Goal: Task Accomplishment & Management: Manage account settings

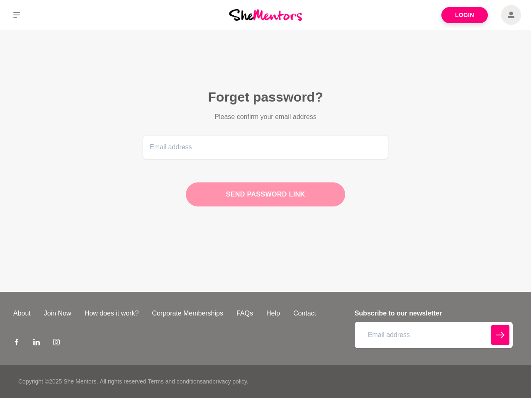
click at [265, 199] on div "Send password link" at bounding box center [265, 194] width 159 height 24
click at [17, 15] on icon at bounding box center [16, 15] width 7 height 6
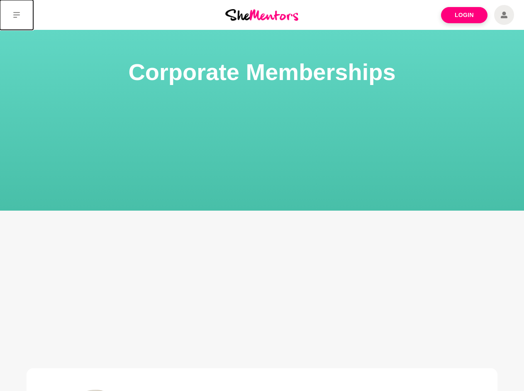
click at [17, 15] on icon at bounding box center [16, 15] width 7 height 6
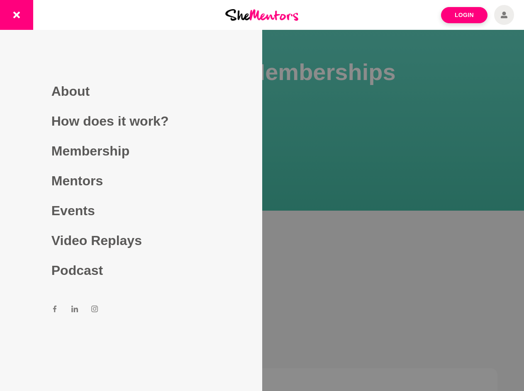
click at [262, 223] on div at bounding box center [262, 195] width 524 height 391
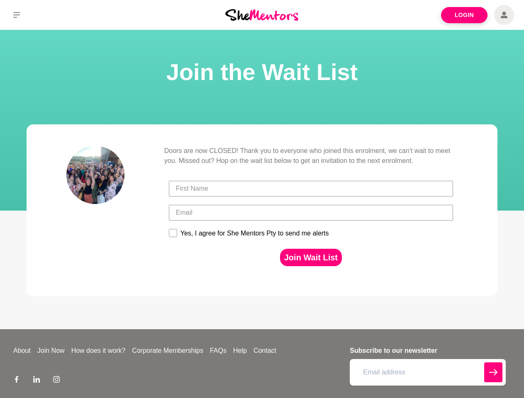
click at [262, 199] on div at bounding box center [310, 189] width 289 height 24
click at [17, 15] on icon at bounding box center [16, 15] width 7 height 6
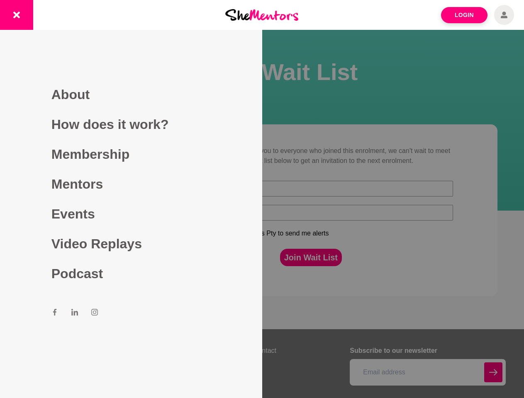
click at [311, 257] on div at bounding box center [262, 199] width 524 height 398
